Goal: Information Seeking & Learning: Find specific fact

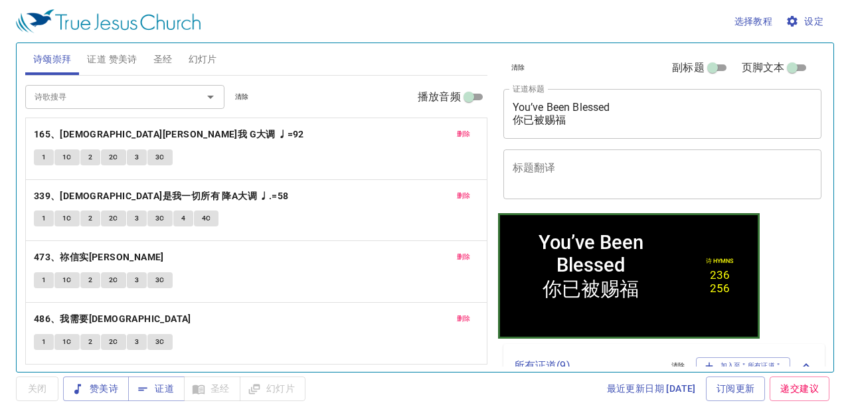
click at [234, 96] on button "清除" at bounding box center [242, 97] width 30 height 16
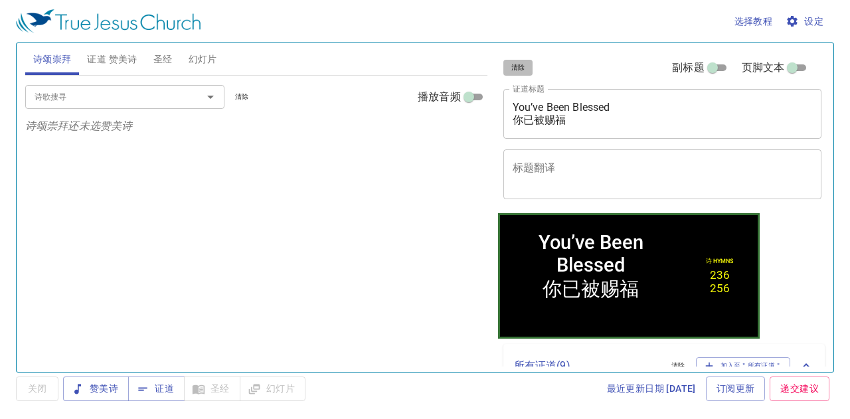
drag, startPoint x: 512, startPoint y: 69, endPoint x: 498, endPoint y: 59, distance: 16.6
click at [512, 67] on span "清除" at bounding box center [518, 68] width 14 height 12
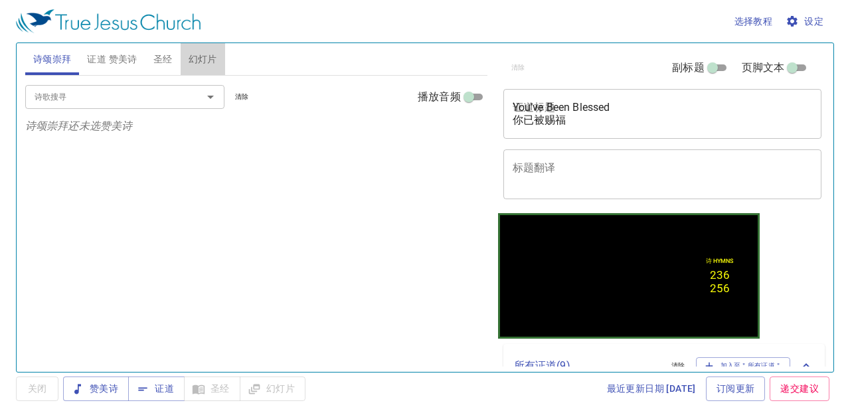
click at [189, 55] on span "幻灯片" at bounding box center [202, 59] width 29 height 17
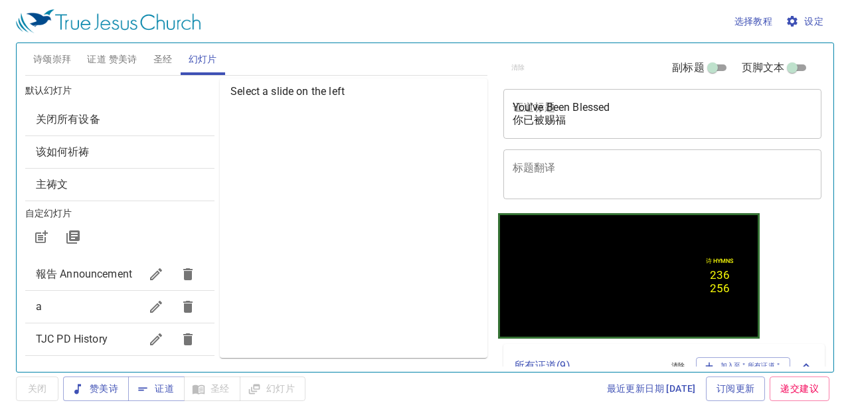
click at [155, 115] on span "关闭所有设备" at bounding box center [120, 119] width 168 height 16
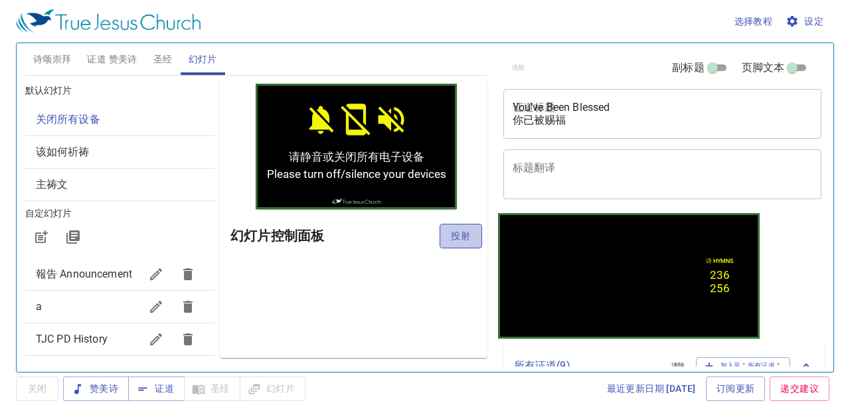
click at [445, 230] on button "投射" at bounding box center [460, 236] width 42 height 25
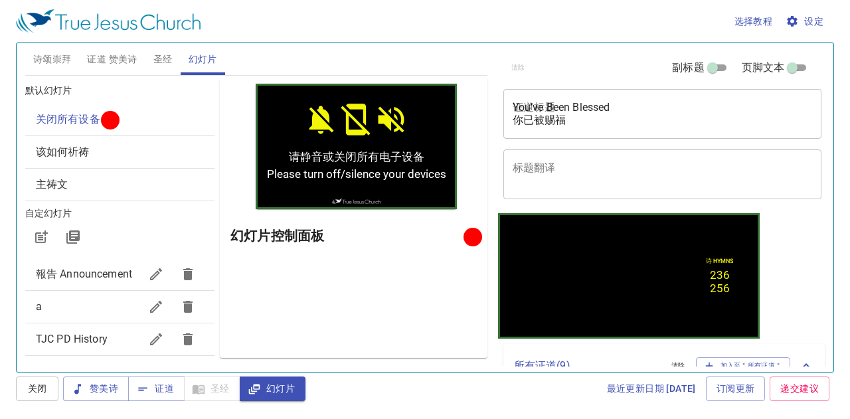
click at [114, 144] on span "该如何祈祷" at bounding box center [120, 152] width 168 height 16
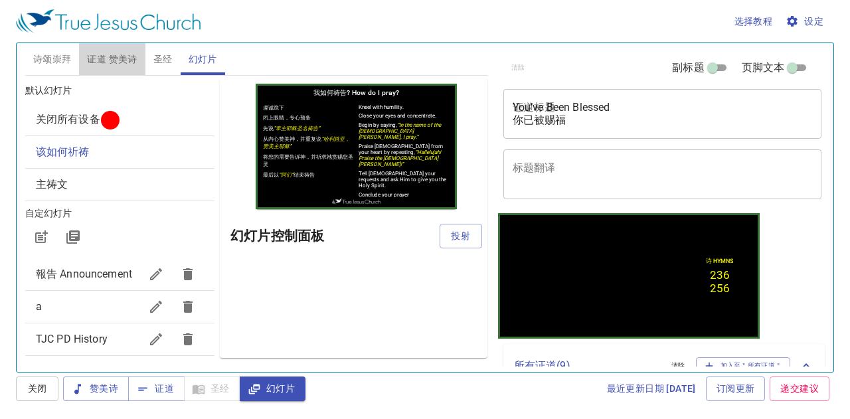
click at [129, 56] on span "证道 赞美诗" at bounding box center [112, 59] width 50 height 17
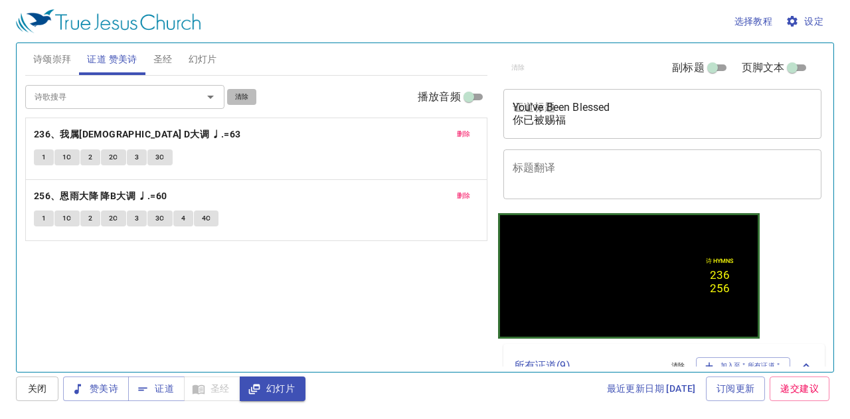
click at [230, 94] on button "清除" at bounding box center [242, 97] width 30 height 16
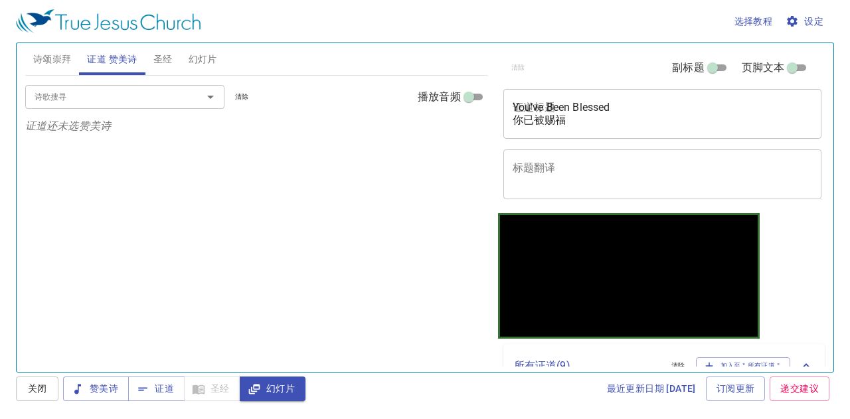
click at [37, 54] on span "诗颂崇拜" at bounding box center [52, 59] width 38 height 17
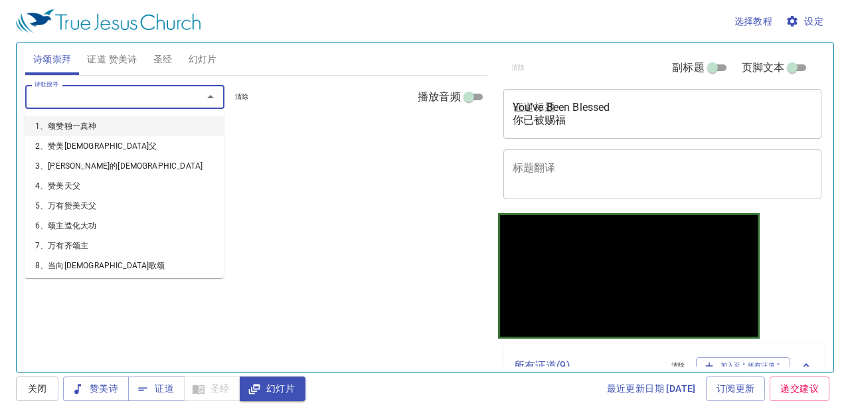
drag, startPoint x: 66, startPoint y: 104, endPoint x: 69, endPoint y: 72, distance: 31.3
click at [69, 100] on input "诗歌搜寻" at bounding box center [105, 96] width 152 height 15
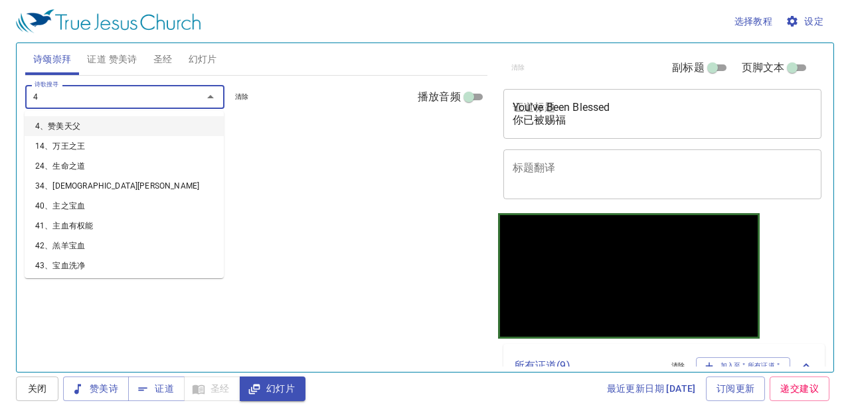
type input "49"
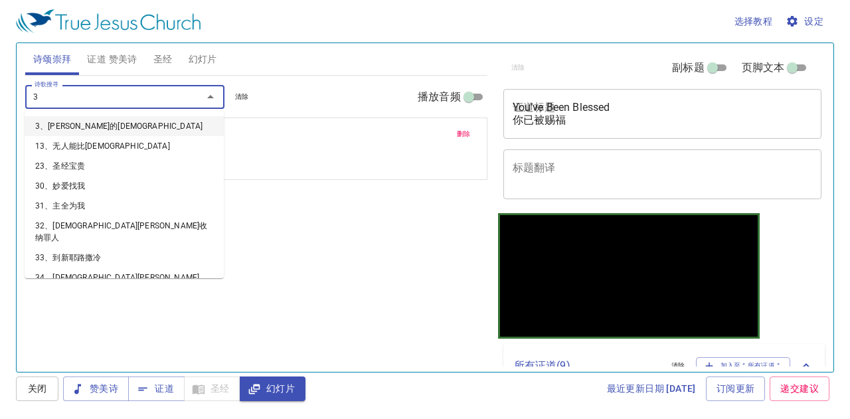
type input "36"
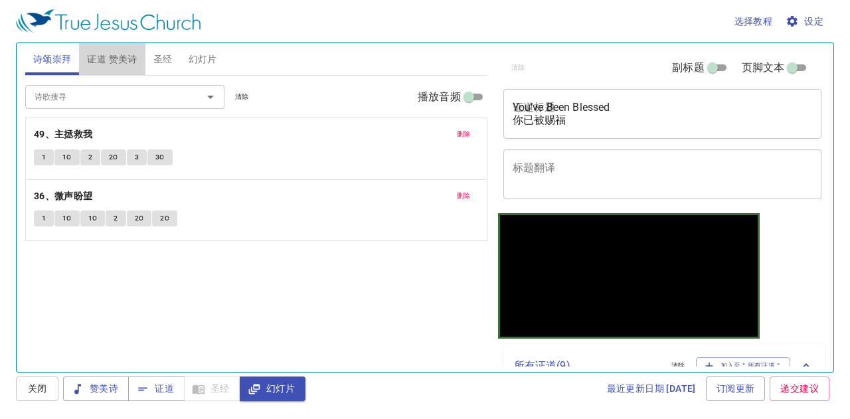
click at [123, 62] on span "证道 赞美诗" at bounding box center [112, 59] width 50 height 17
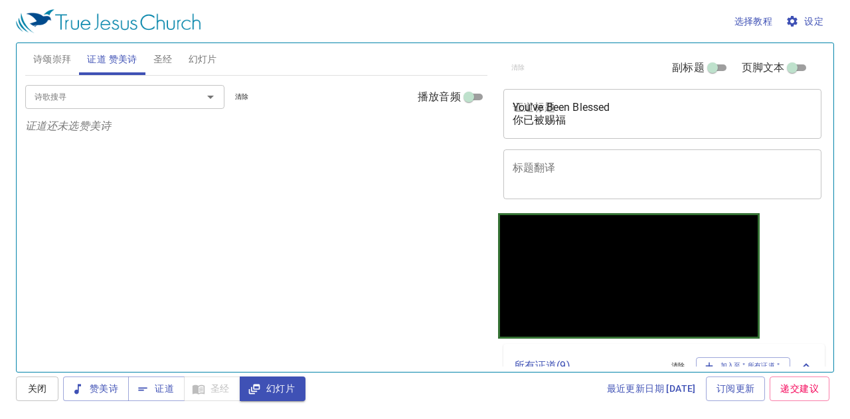
click at [79, 43] on button "证道 赞美诗" at bounding box center [112, 59] width 66 height 32
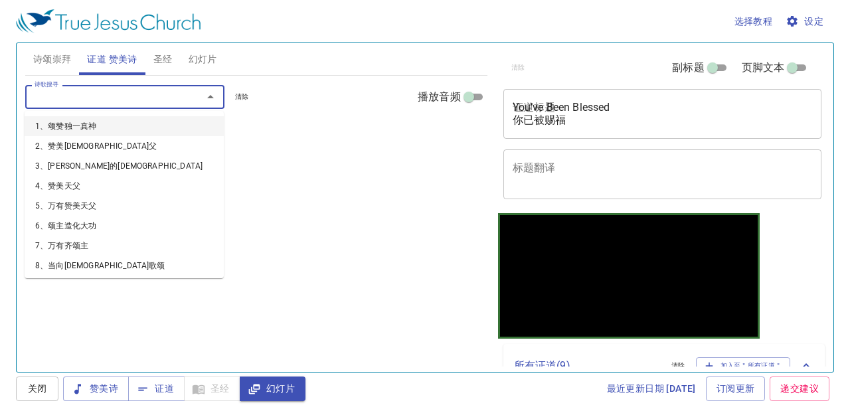
click at [115, 100] on input "诗歌搜寻" at bounding box center [105, 96] width 152 height 15
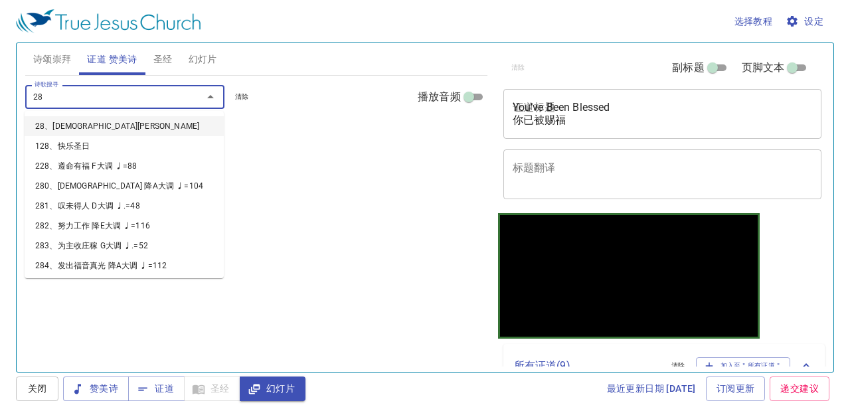
type input "281"
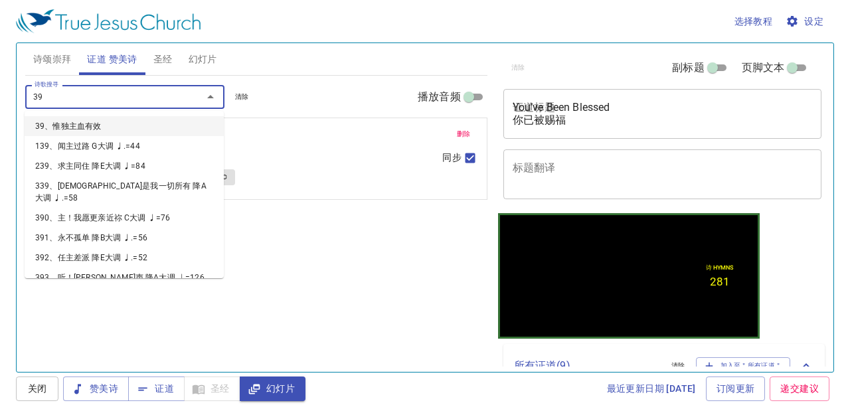
type input "392"
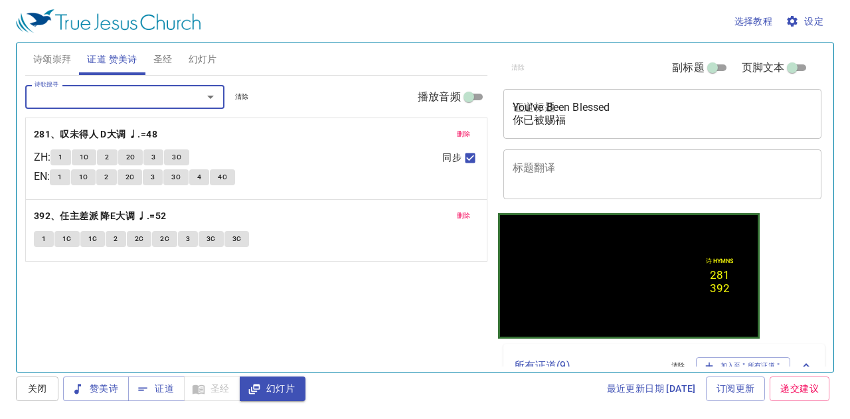
click at [27, 62] on button "诗颂崇拜" at bounding box center [52, 59] width 54 height 32
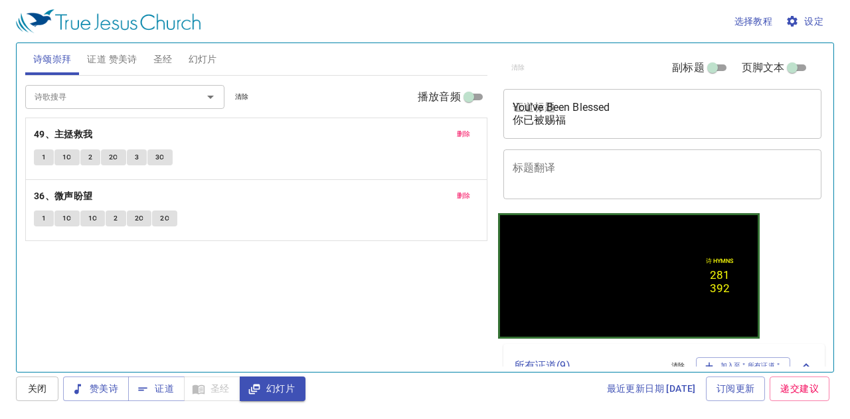
click at [48, 97] on input "诗歌搜寻" at bounding box center [105, 96] width 152 height 15
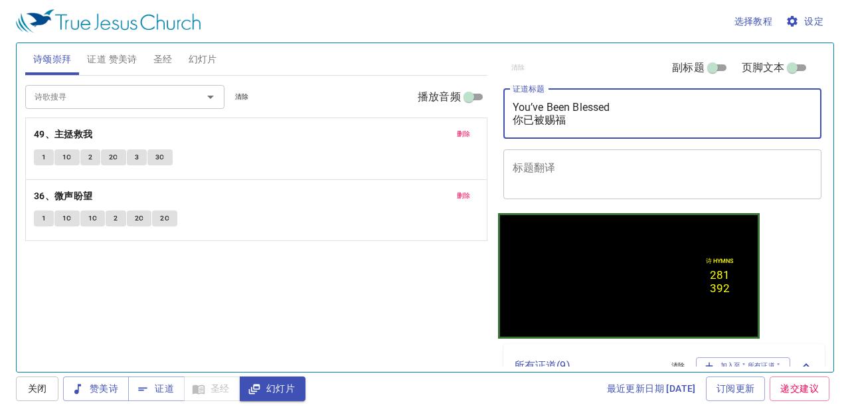
click at [554, 117] on textarea "You’ve Been Blessed 你已被赐福" at bounding box center [662, 113] width 300 height 25
type textarea "y"
type textarea "愿感动"
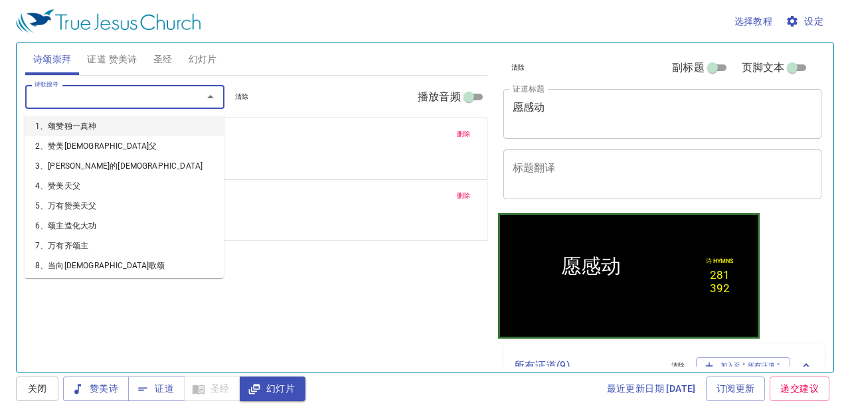
click at [115, 92] on input "诗歌搜寻" at bounding box center [105, 96] width 152 height 15
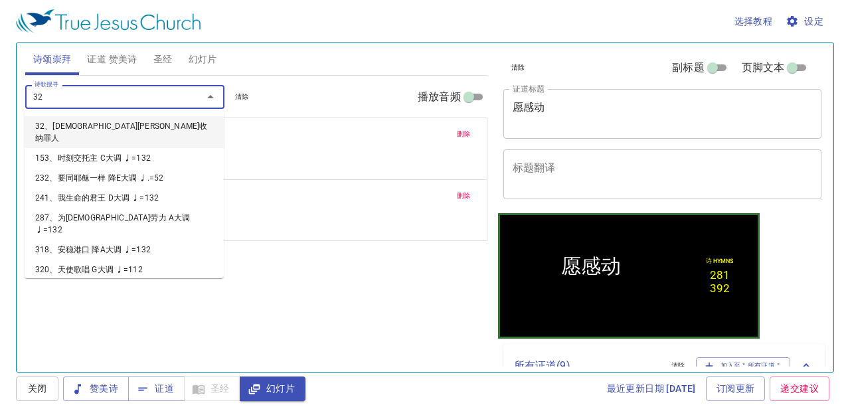
type input "322"
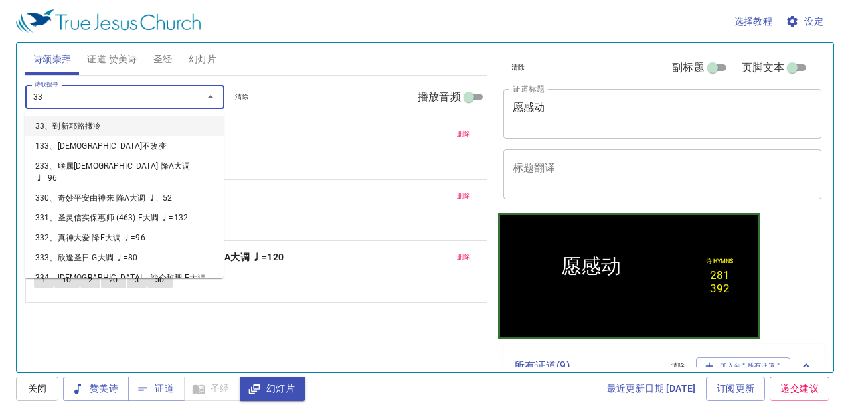
type input "337"
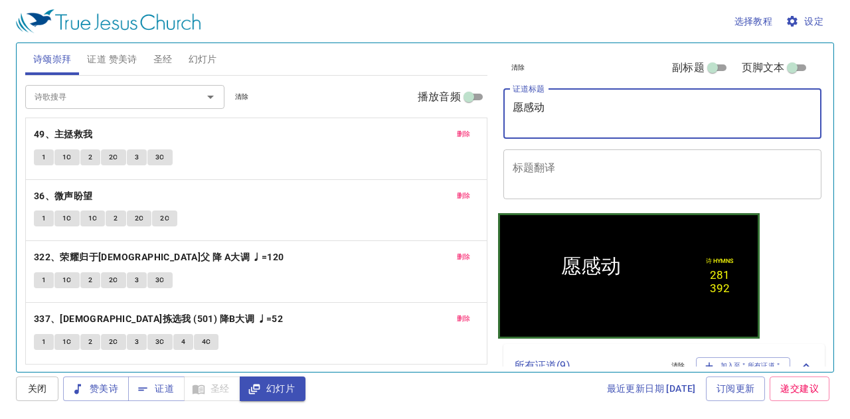
click at [543, 117] on textarea "愿感动" at bounding box center [662, 113] width 300 height 25
type textarea "愿感动你的灵加b"
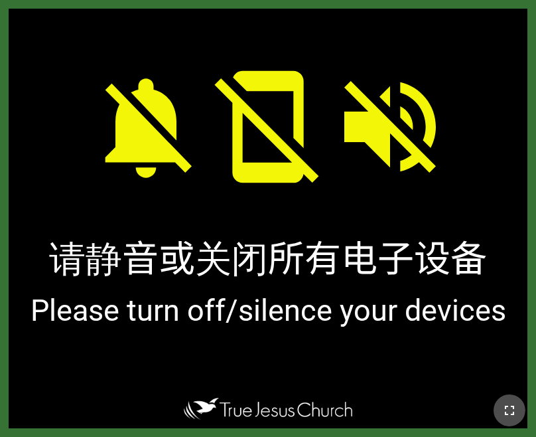
click at [507, 411] on icon "button" at bounding box center [510, 410] width 16 height 16
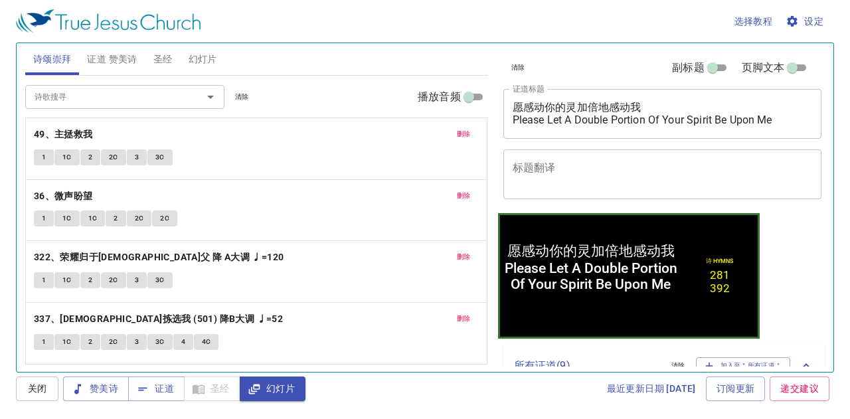
scroll to position [479, 0]
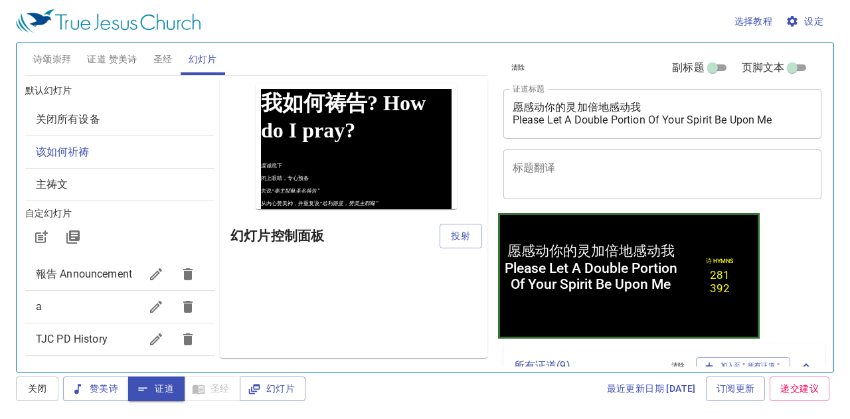
click at [157, 54] on span "圣经" at bounding box center [162, 59] width 19 height 17
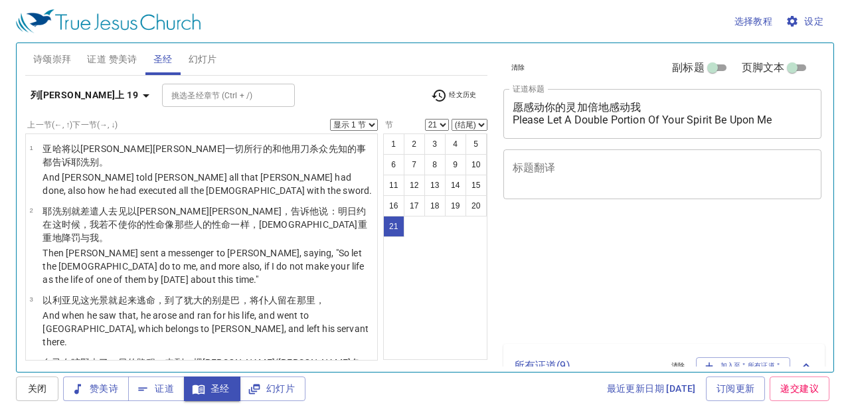
select select "21"
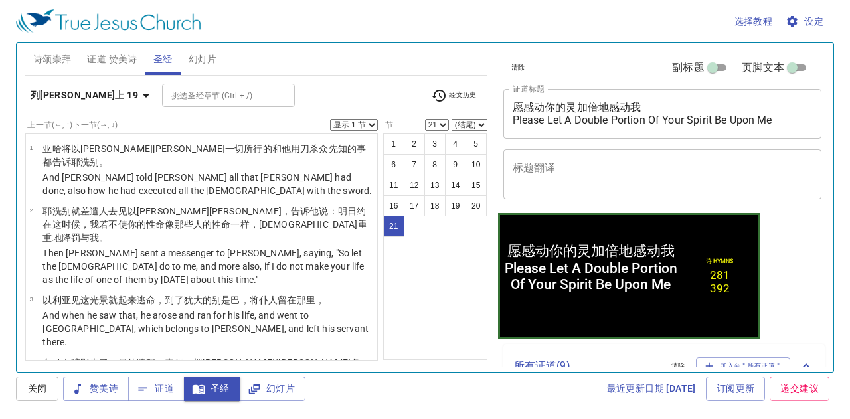
scroll to position [1226, 0]
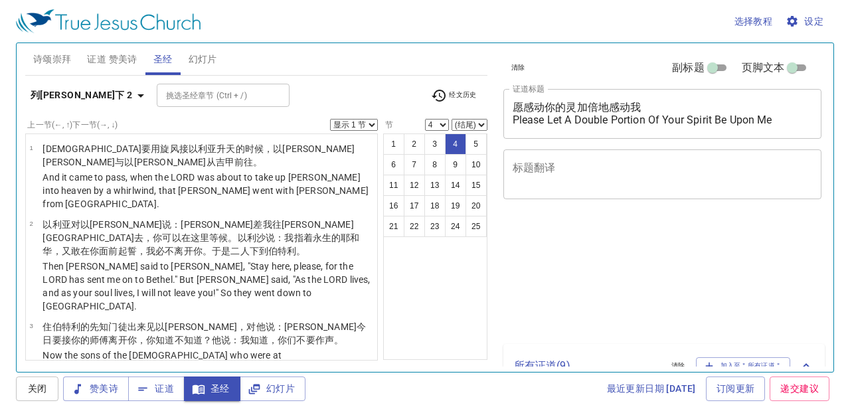
select select "4"
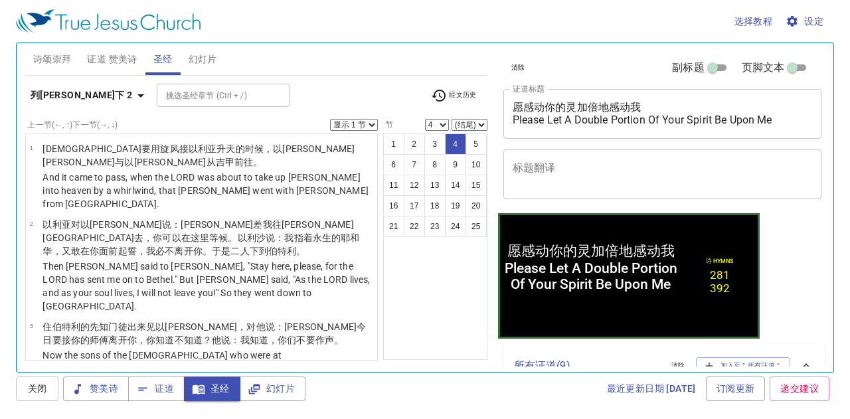
scroll to position [150, 0]
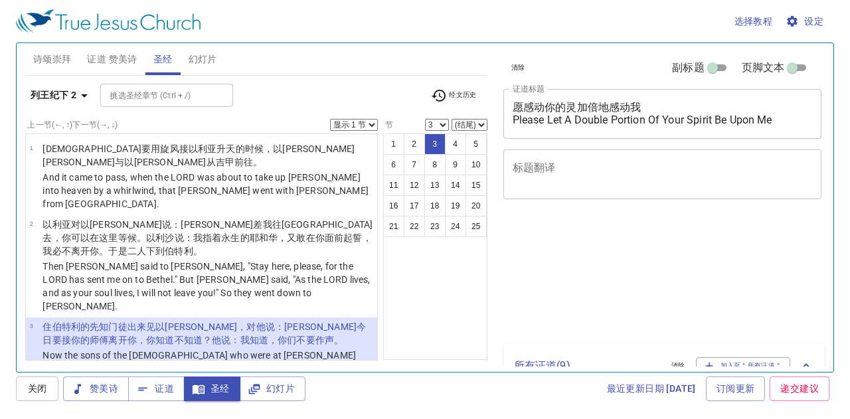
select select "3"
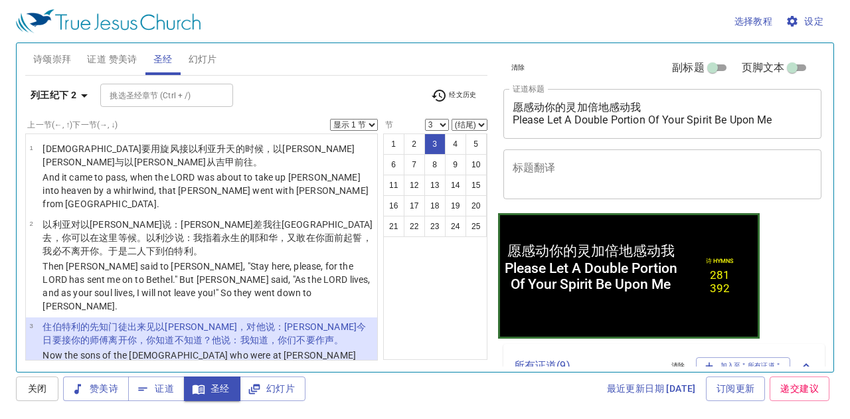
scroll to position [68, 0]
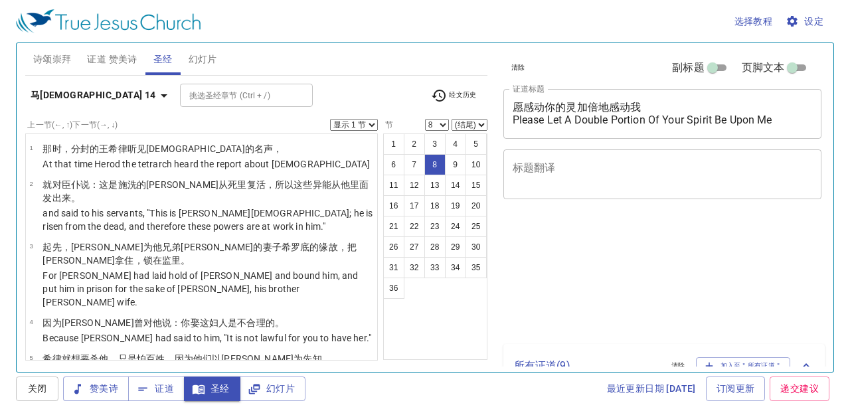
select select "8"
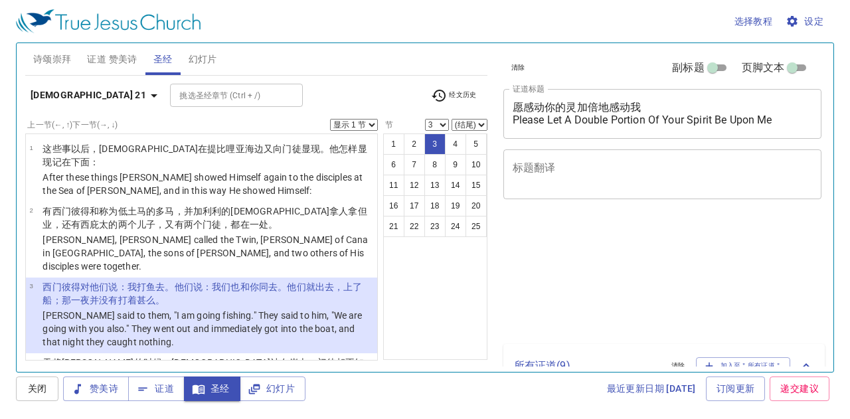
select select "3"
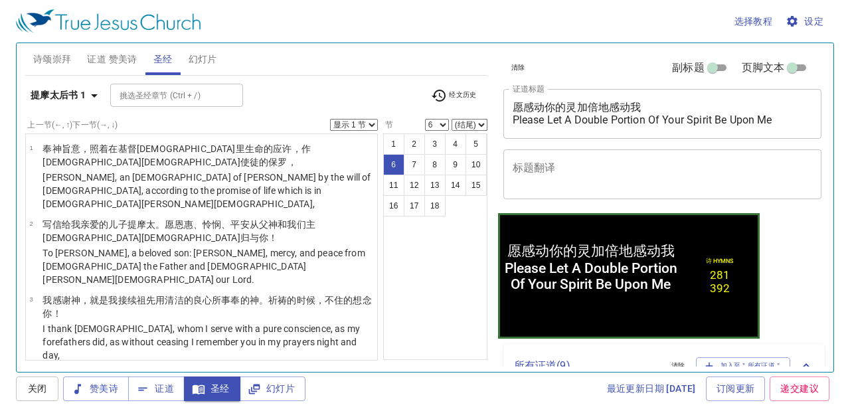
select select "7"
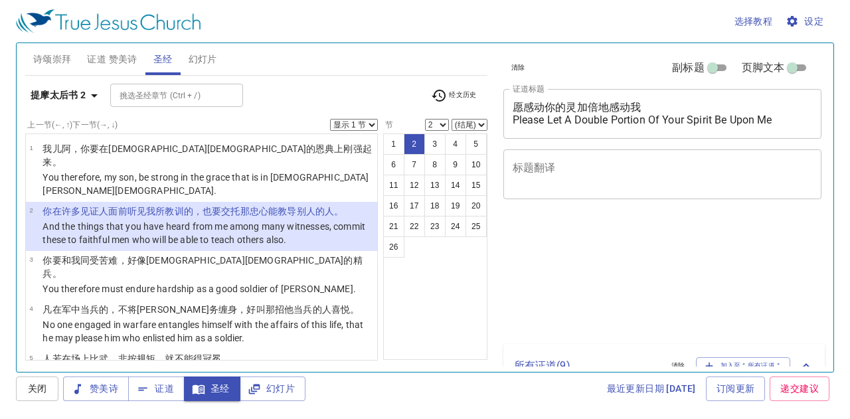
select select "2"
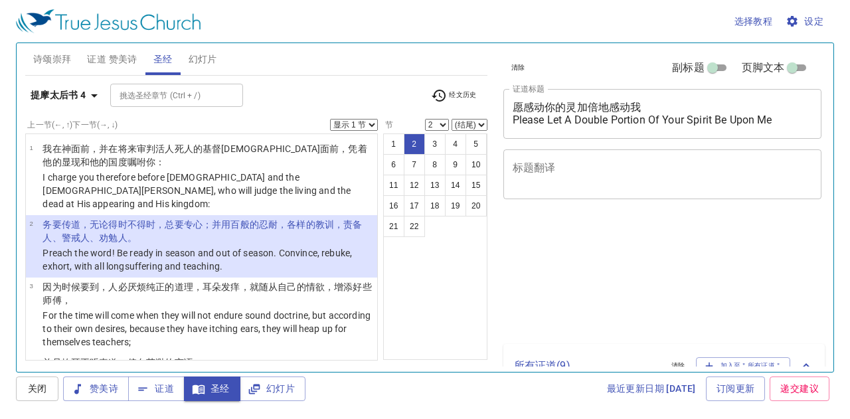
select select "2"
